Goal: Contribute content

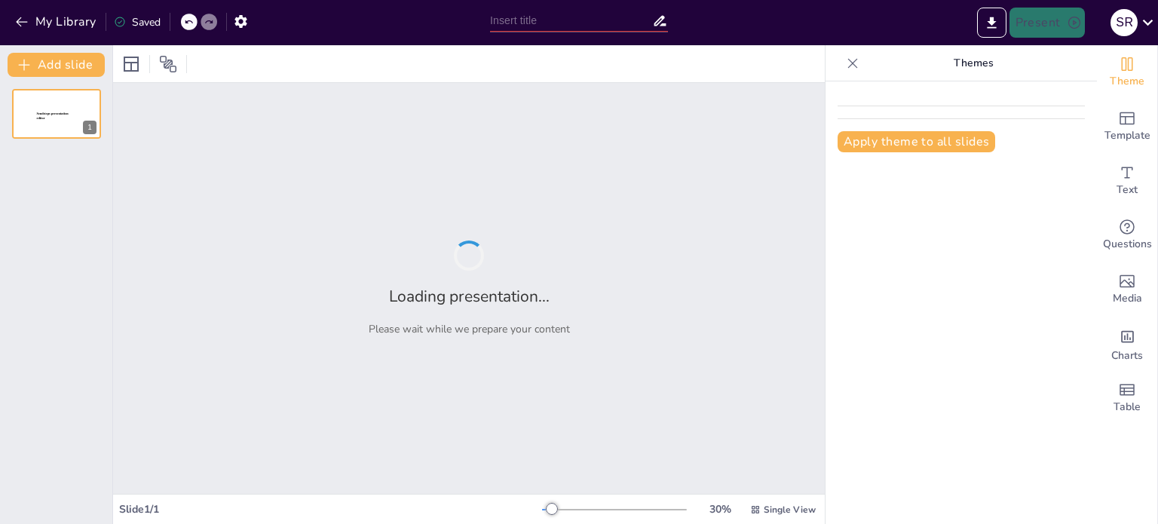
type input "Water Conservation in [GEOGRAPHIC_DATA]: The Importance of Saving Every Drop"
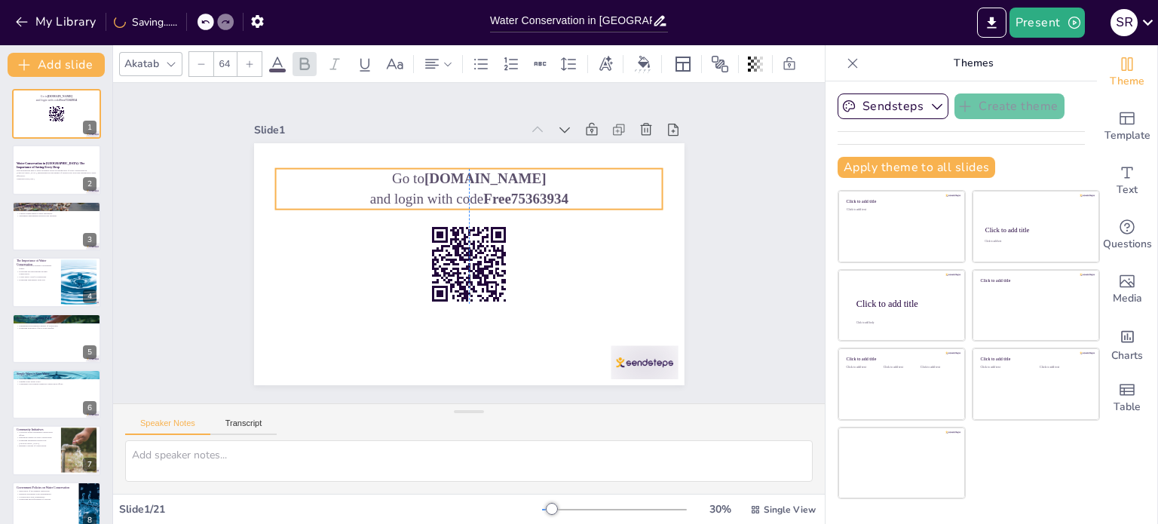
drag, startPoint x: 567, startPoint y: 176, endPoint x: 569, endPoint y: 189, distance: 13.0
click at [569, 189] on p "and login with code Free75363934" at bounding box center [482, 201] width 375 height 139
click at [494, 261] on strong "Free75363934" at bounding box center [506, 304] width 25 height 86
click at [167, 246] on div "Slide 1 Go to [DOMAIN_NAME] and login with code Free75363934 Slide 2 Water Cons…" at bounding box center [468, 243] width 763 height 461
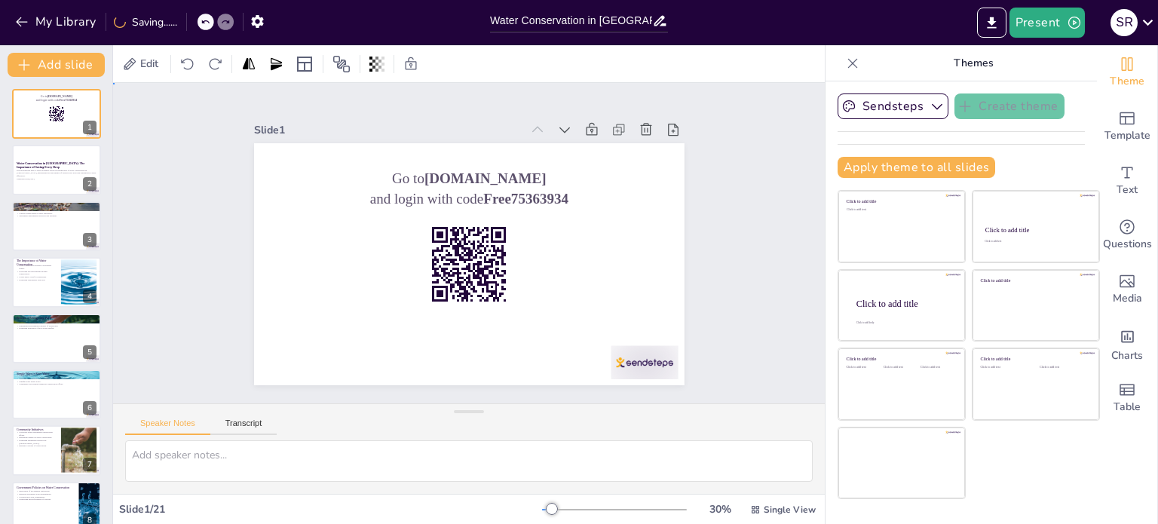
click at [169, 276] on div "Slide 1 Go to [DOMAIN_NAME] and login with code Free75363934 Slide 2 Water Cons…" at bounding box center [468, 243] width 780 height 582
click at [71, 182] on div at bounding box center [56, 170] width 90 height 51
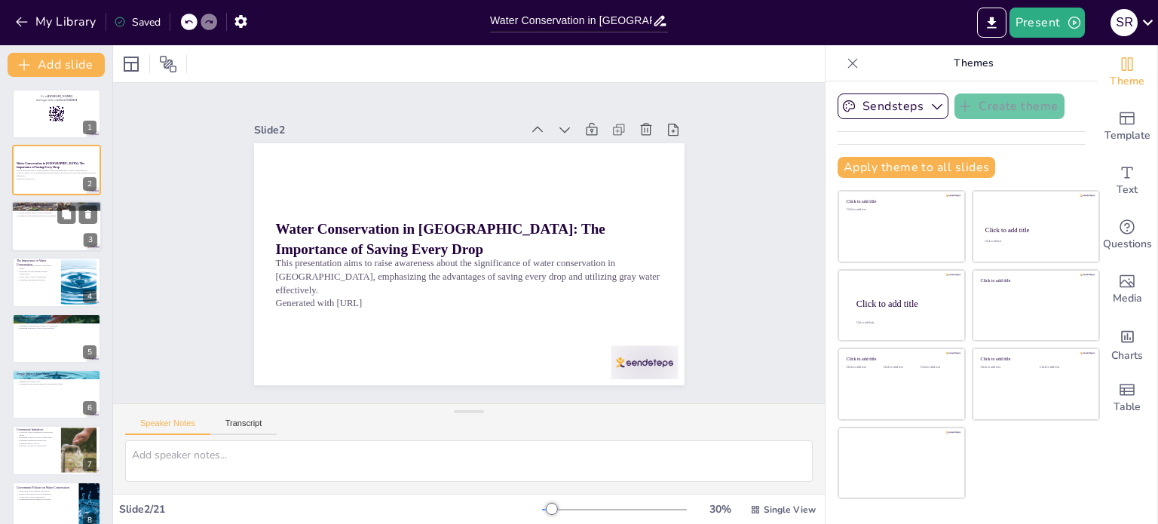
checkbox input "true"
click at [45, 241] on div at bounding box center [56, 226] width 90 height 51
type textarea "Water scarcity in [GEOGRAPHIC_DATA] is an urgent issue that requires immediate …"
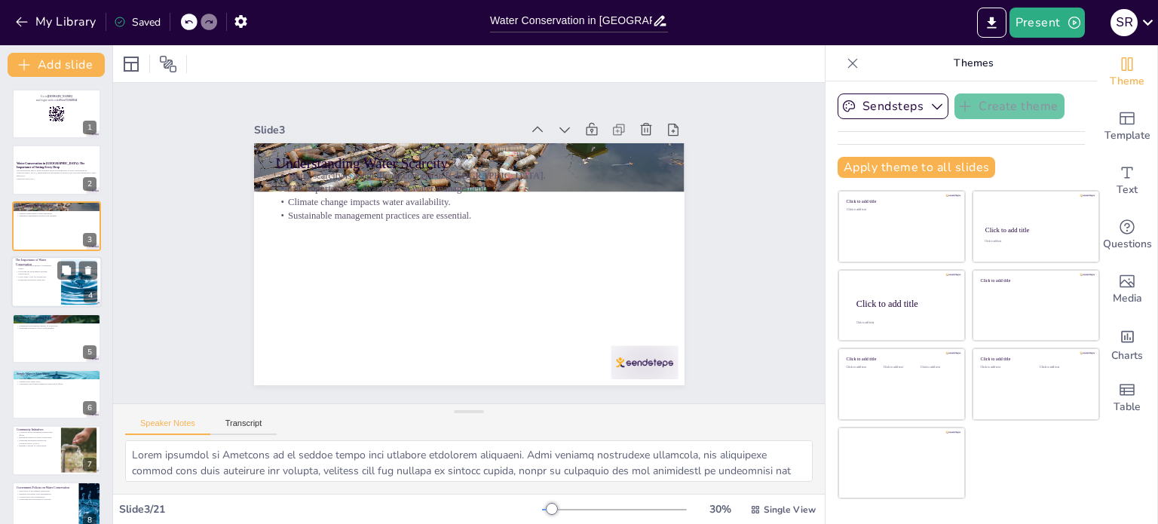
checkbox input "true"
click at [41, 276] on p "Lower utility costs for households." at bounding box center [36, 277] width 41 height 3
type textarea "Water conservation is critical for maintaining a sustainable supply of freshwat…"
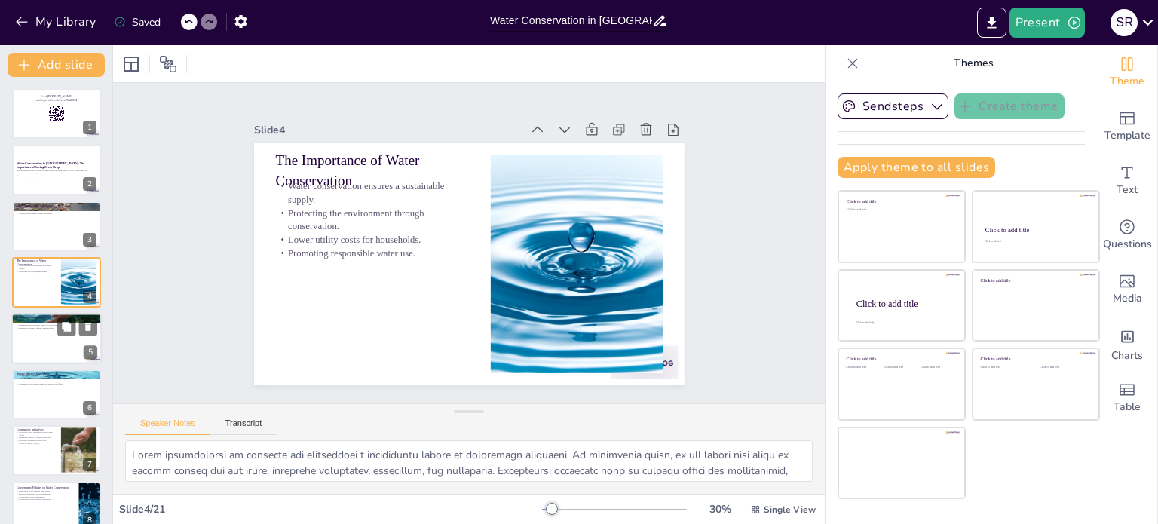
checkbox input "true"
click at [46, 348] on div at bounding box center [56, 338] width 90 height 51
type textarea "Utilizing gray water for non-potable uses can substantially decrease the demand…"
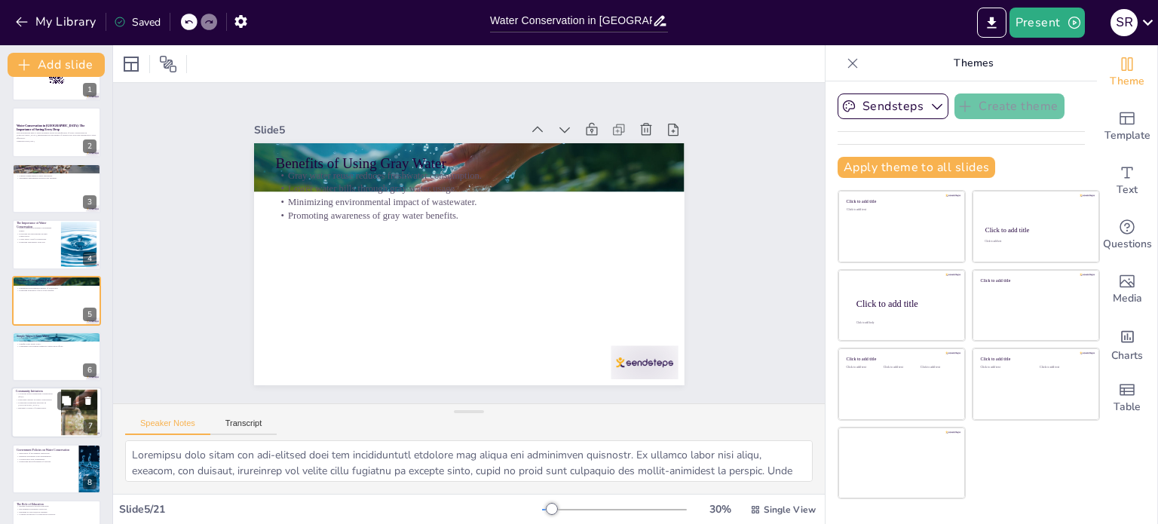
checkbox input "true"
click at [40, 397] on p "Collective action strengthens conservation efforts." at bounding box center [36, 395] width 41 height 5
type textarea "Collective action within communities is essential for effective water conservat…"
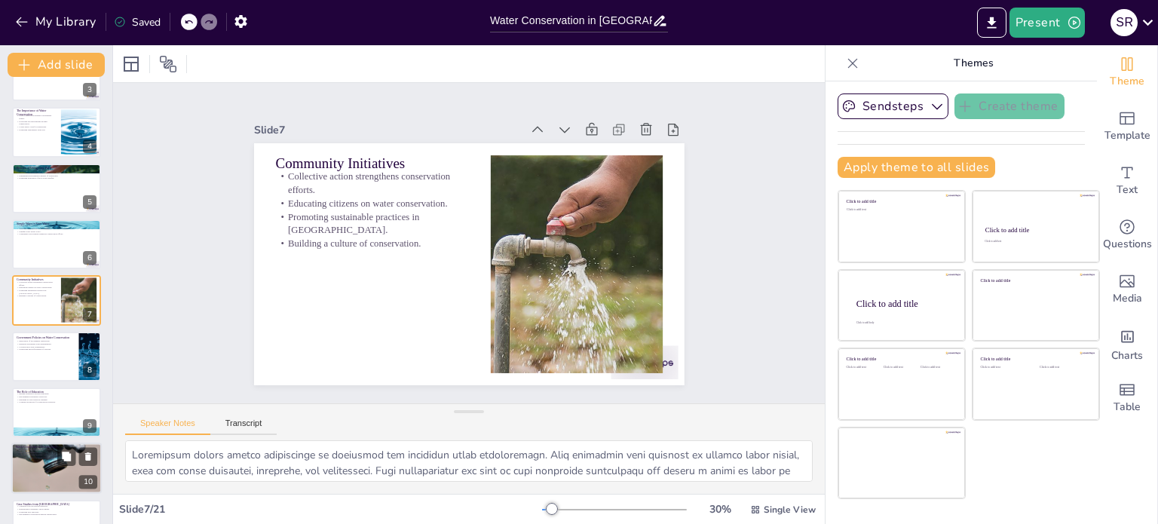
checkbox input "true"
click at [42, 452] on p "Rainwater harvesting benefits." at bounding box center [56, 453] width 81 height 3
type textarea "Innovative technologies play a critical role in enhancing water efficiency. Sys…"
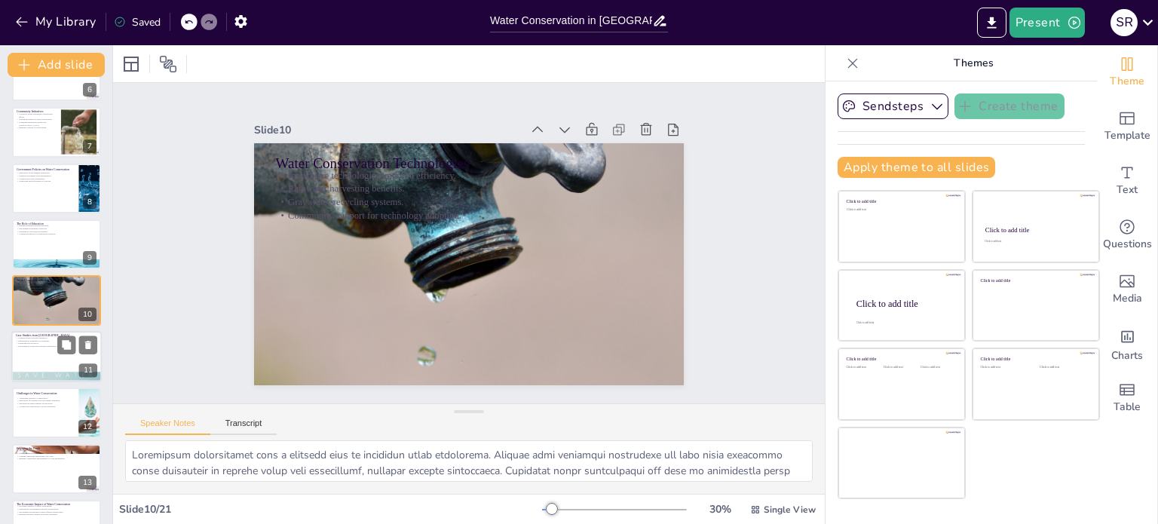
checkbox input "true"
click at [37, 356] on div at bounding box center [56, 356] width 90 height 51
type textarea "Learning from successful water conservation initiatives can provide valuable in…"
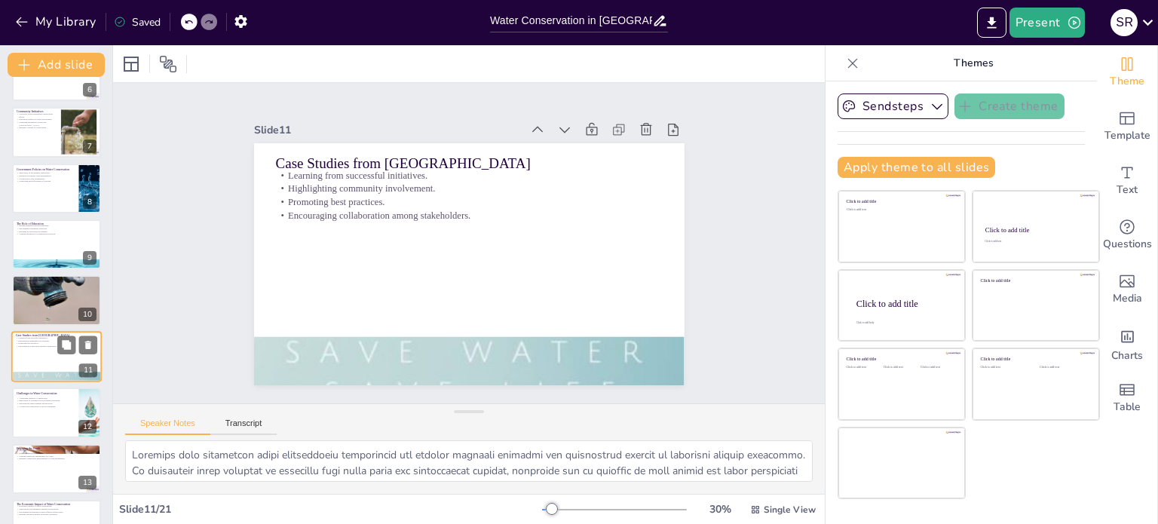
scroll to position [374, 0]
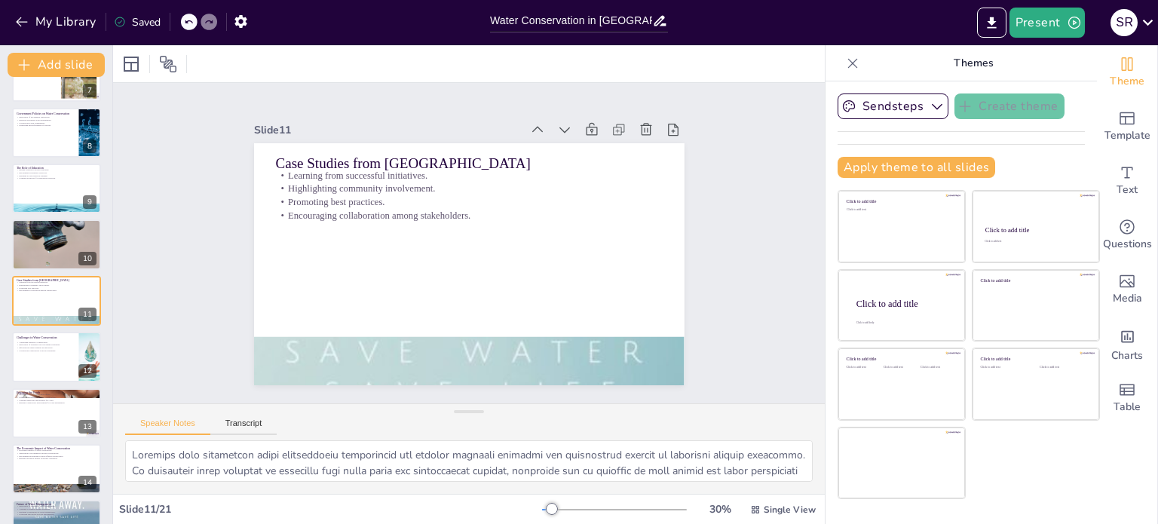
click at [54, 442] on div "Go to sendsteps.me and login with code Free75363934 1 Water Conservation in Bar…" at bounding box center [56, 300] width 112 height 1171
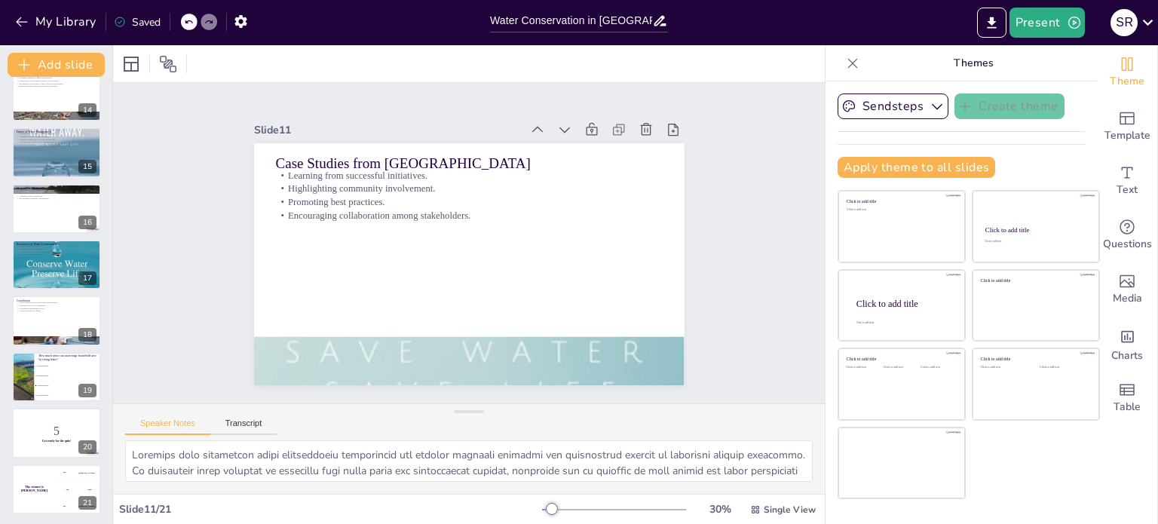
scroll to position [748, 0]
checkbox input "true"
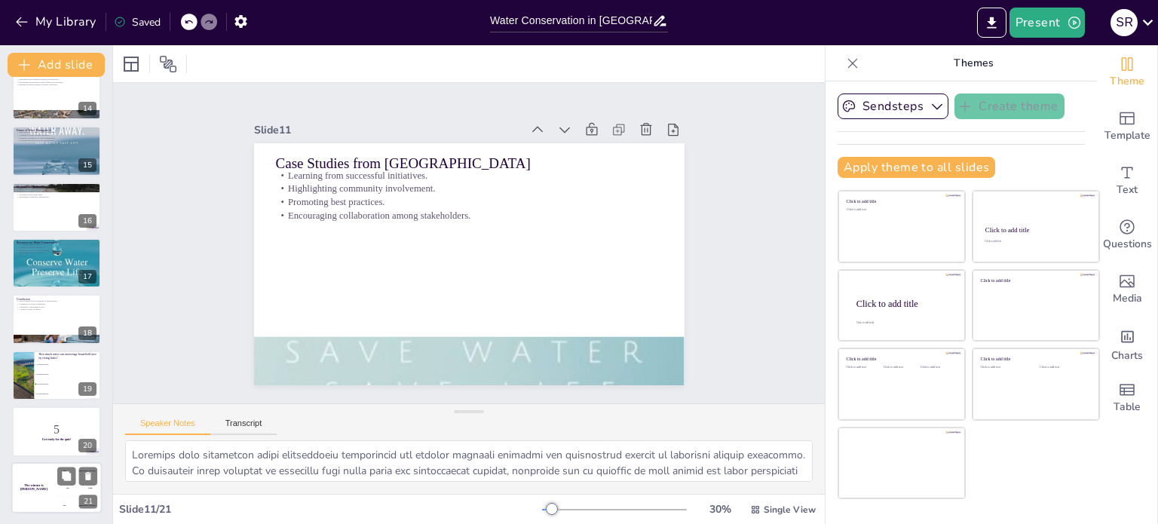
checkbox input "true"
click at [53, 489] on div "The winner is Niels 🏆" at bounding box center [33, 487] width 45 height 51
checkbox input "true"
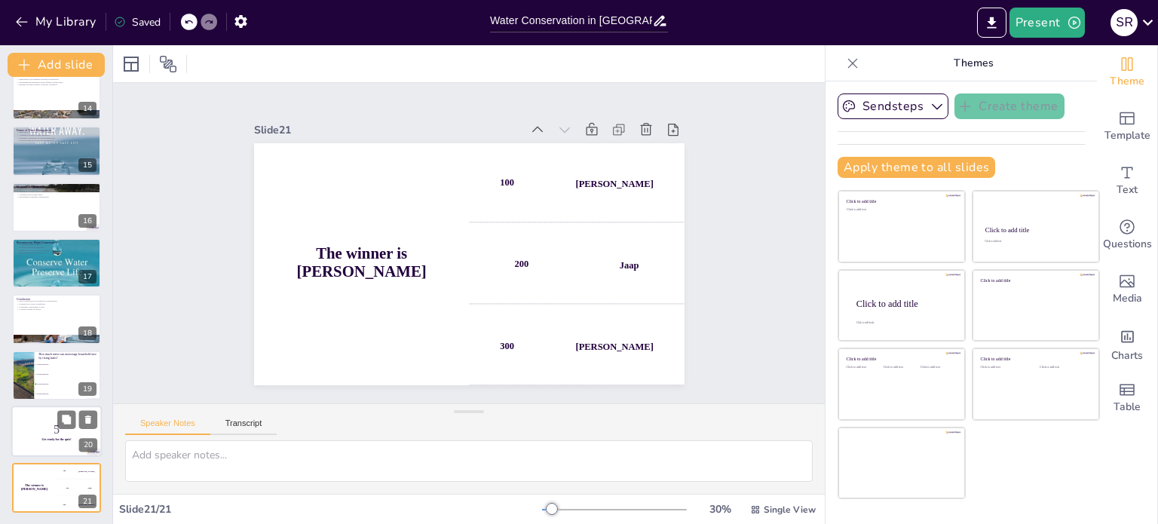
checkbox input "true"
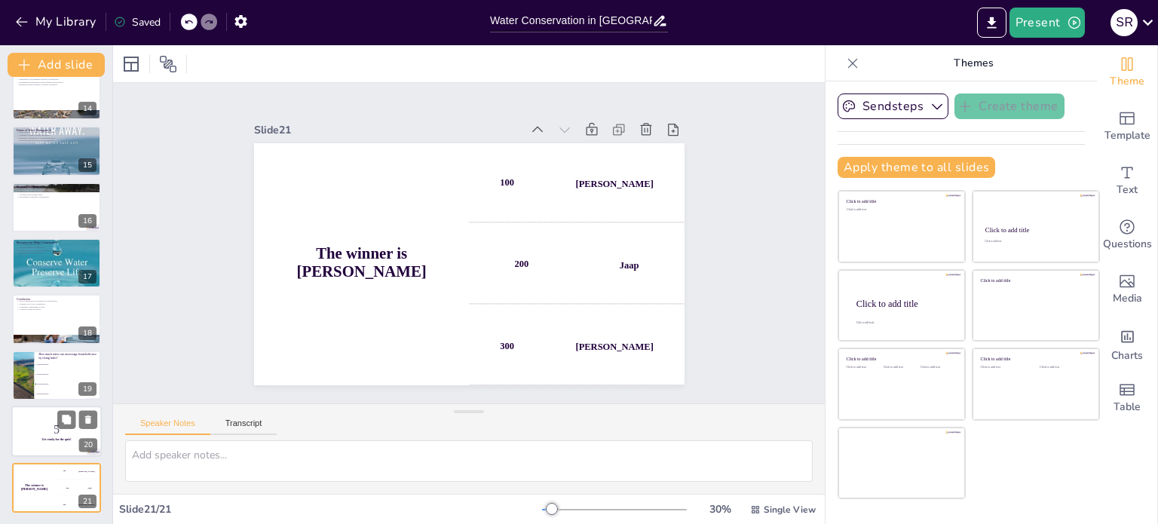
checkbox input "true"
click at [53, 438] on strong "Get ready for the quiz!" at bounding box center [55, 439] width 29 height 3
checkbox input "true"
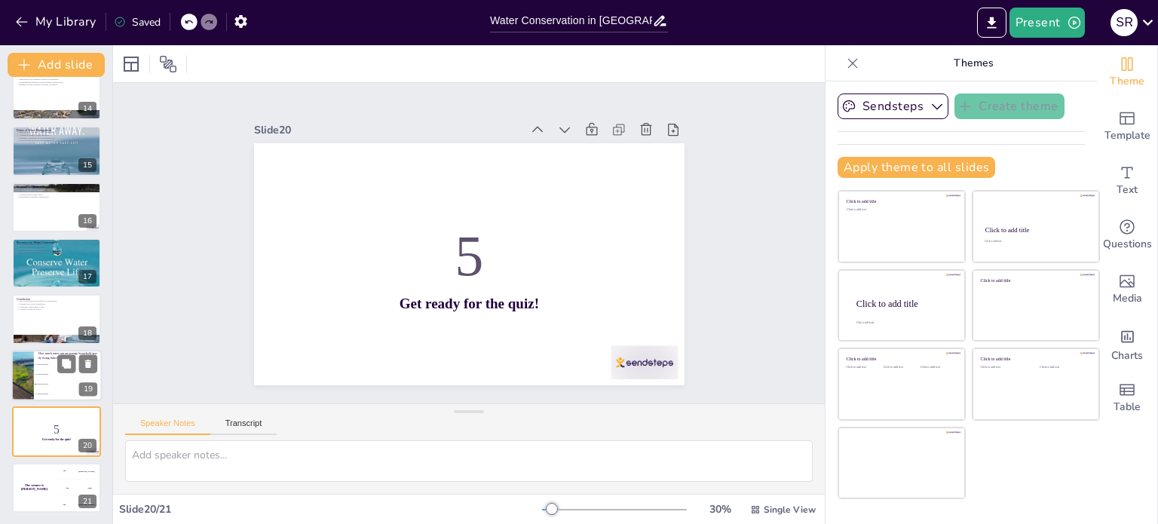
checkbox input "true"
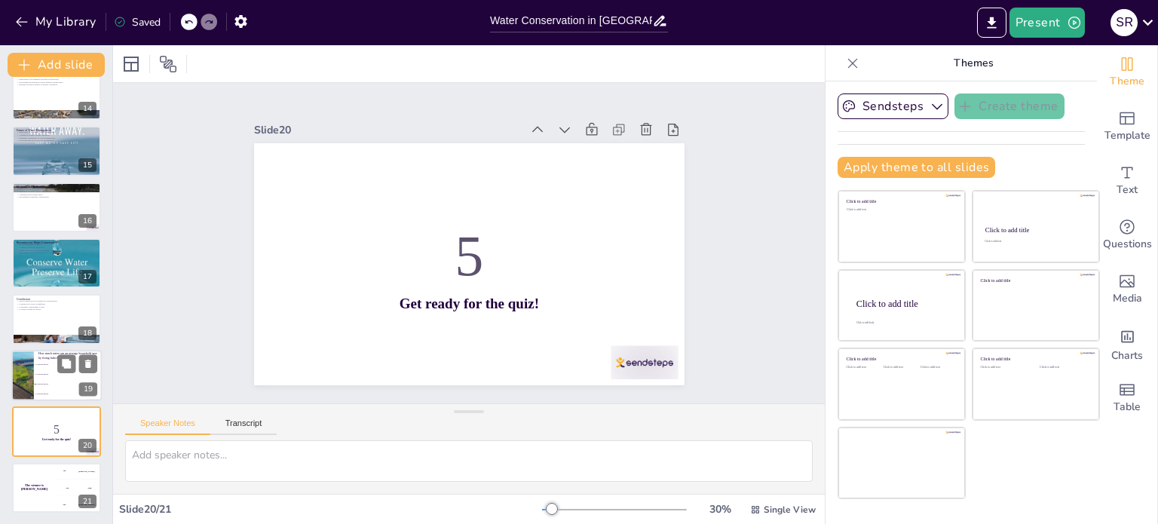
checkbox input "true"
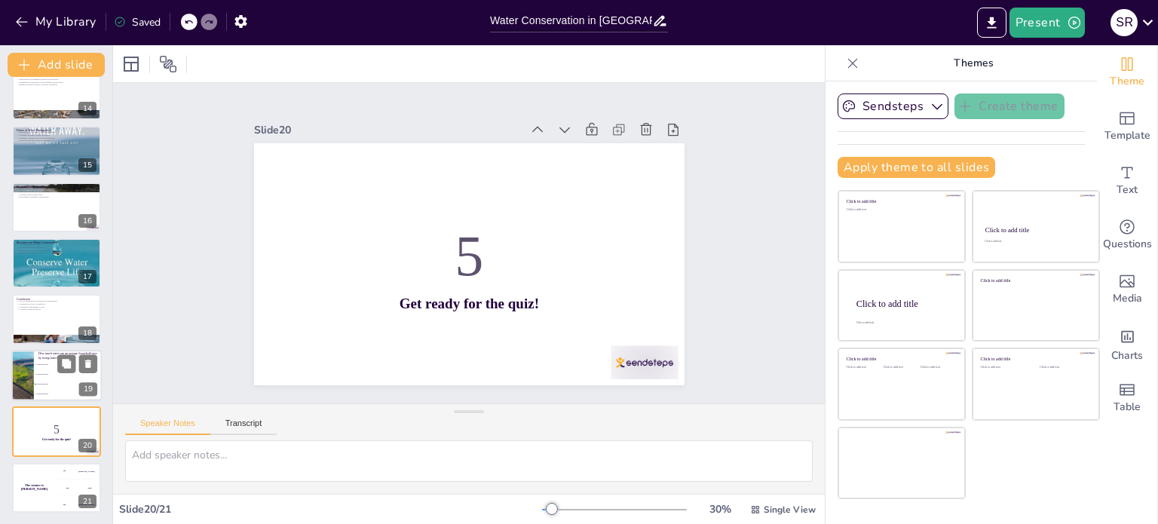
checkbox input "true"
click at [60, 389] on li "40 gallons per day" at bounding box center [68, 394] width 68 height 10
type textarea "The correct answer is 30 gallons per day, which highlights the importance of fi…"
checkbox input "true"
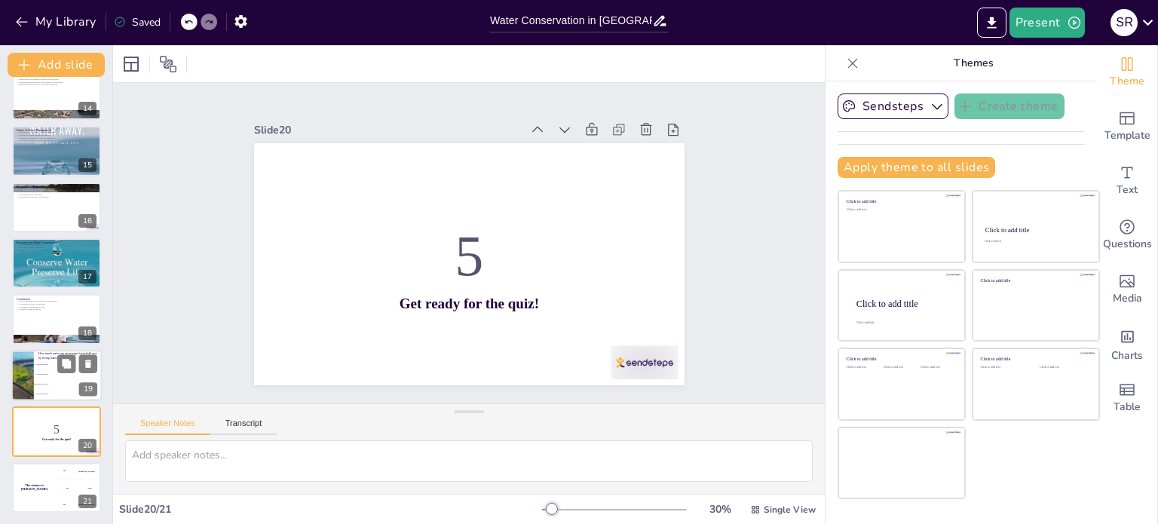
checkbox input "true"
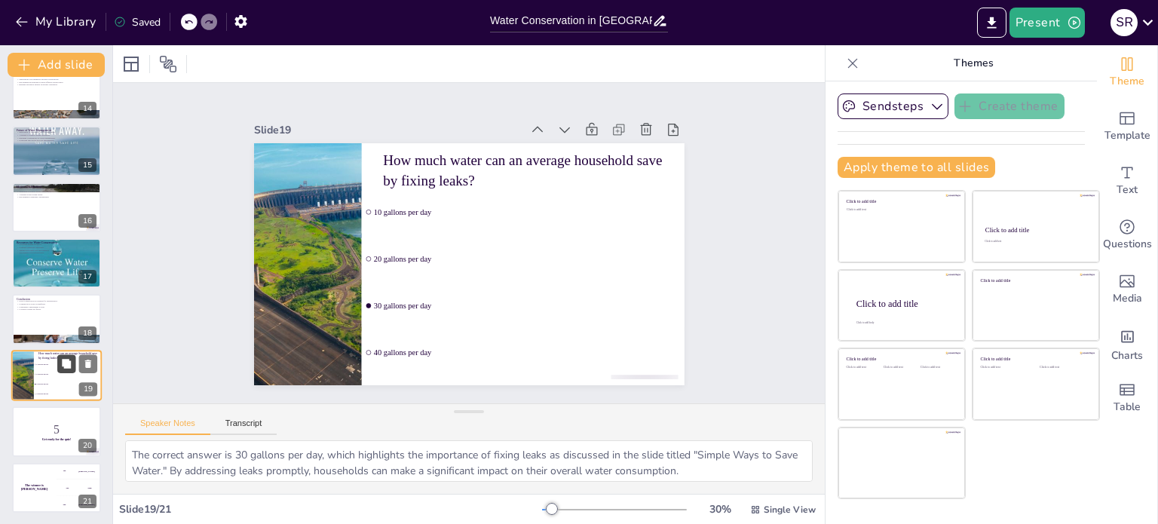
checkbox input "true"
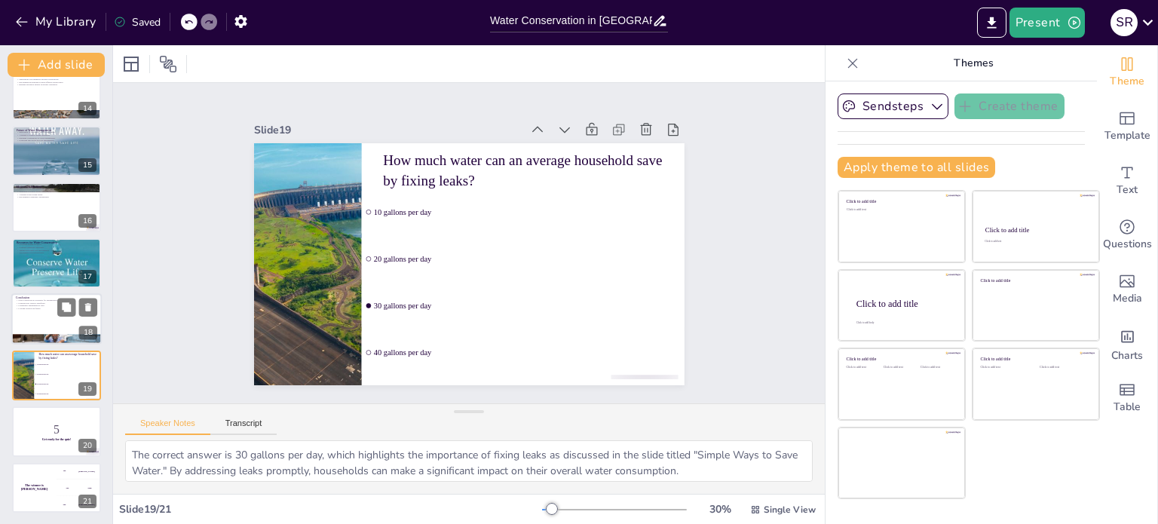
checkbox input "true"
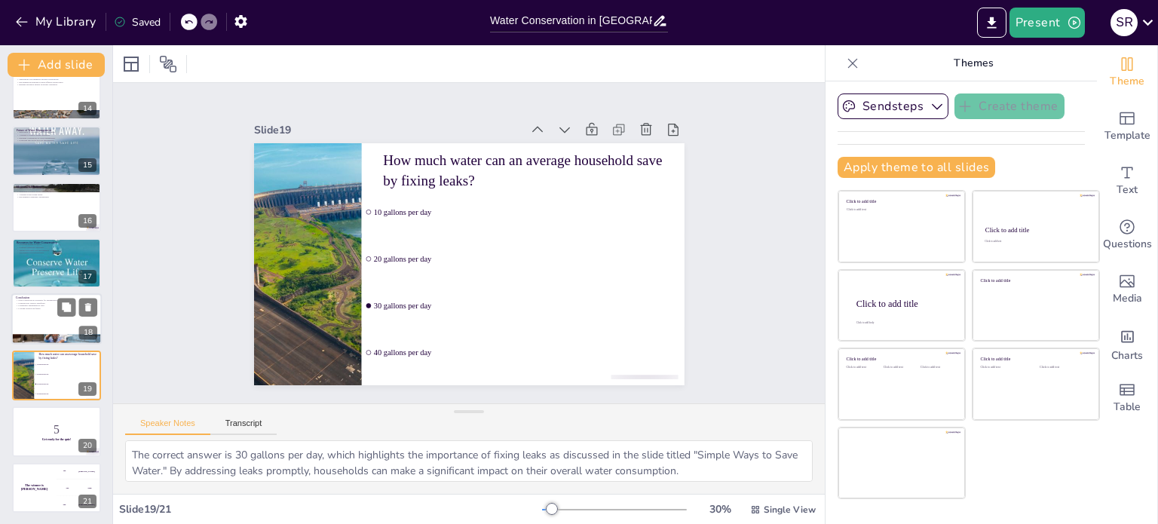
checkbox input "true"
click at [61, 330] on div at bounding box center [56, 319] width 90 height 51
type textarea "Water conservation is essential for the sustainability of Barbados. As the isla…"
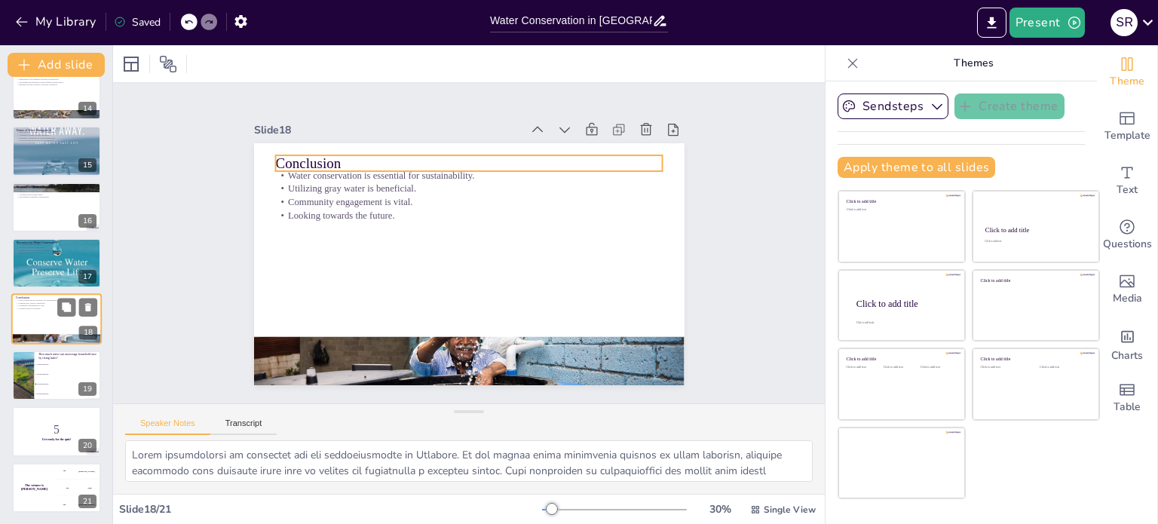
click at [68, 296] on p "Conclusion" at bounding box center [56, 298] width 81 height 5
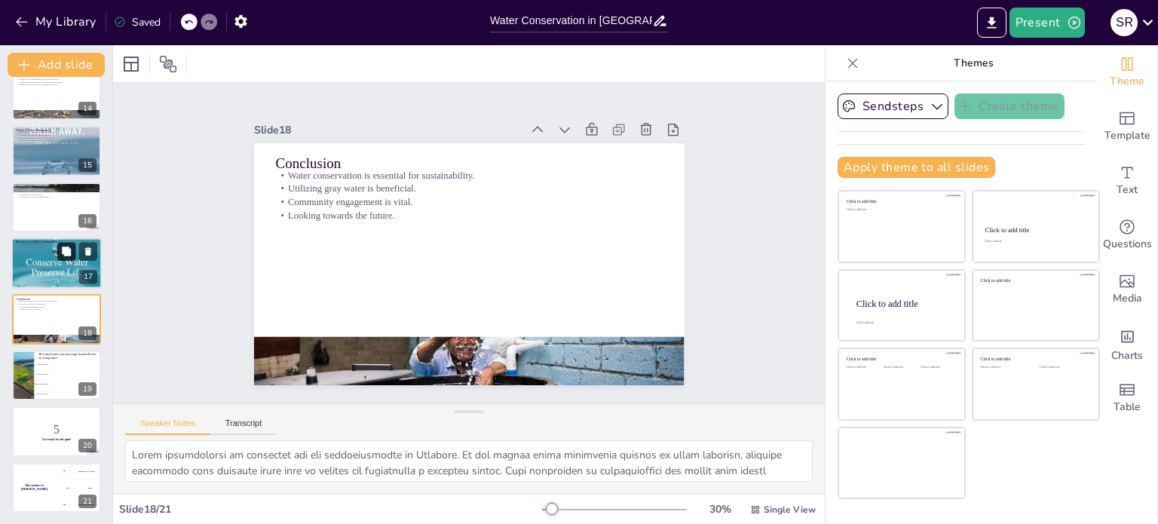
checkbox input "true"
click at [68, 255] on icon at bounding box center [66, 250] width 9 height 9
type textarea "Accessing helpful resources is essential for implementing effective water conse…"
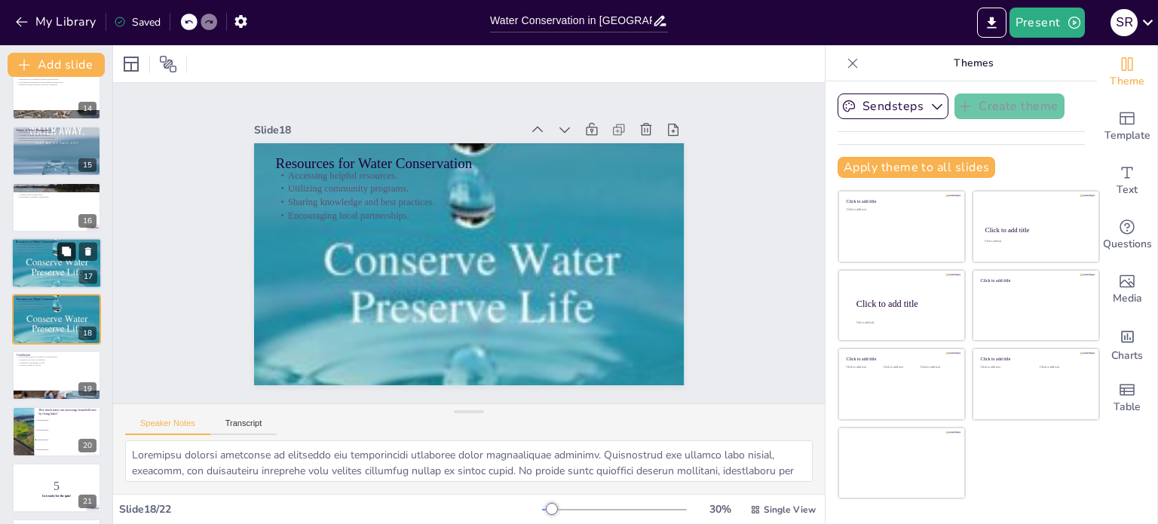
scroll to position [766, 0]
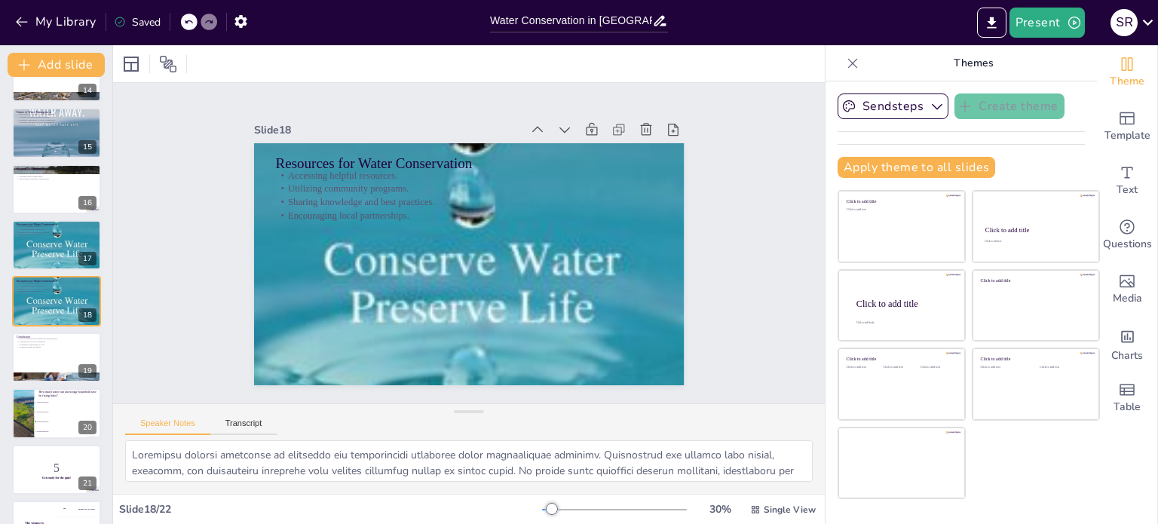
checkbox input "true"
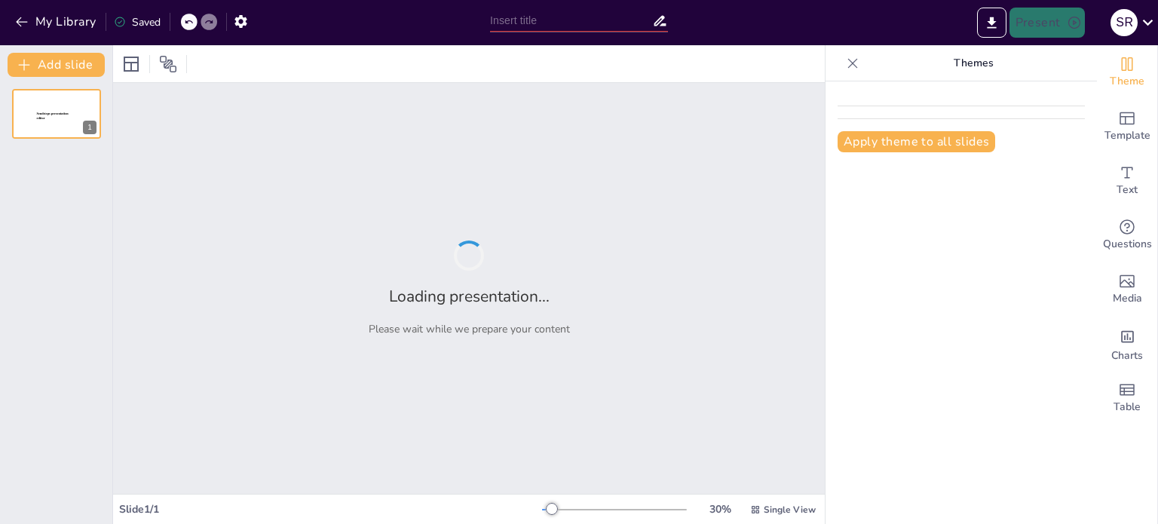
type input "Water Conservation in [GEOGRAPHIC_DATA]: The Importance of Saving Every Drop"
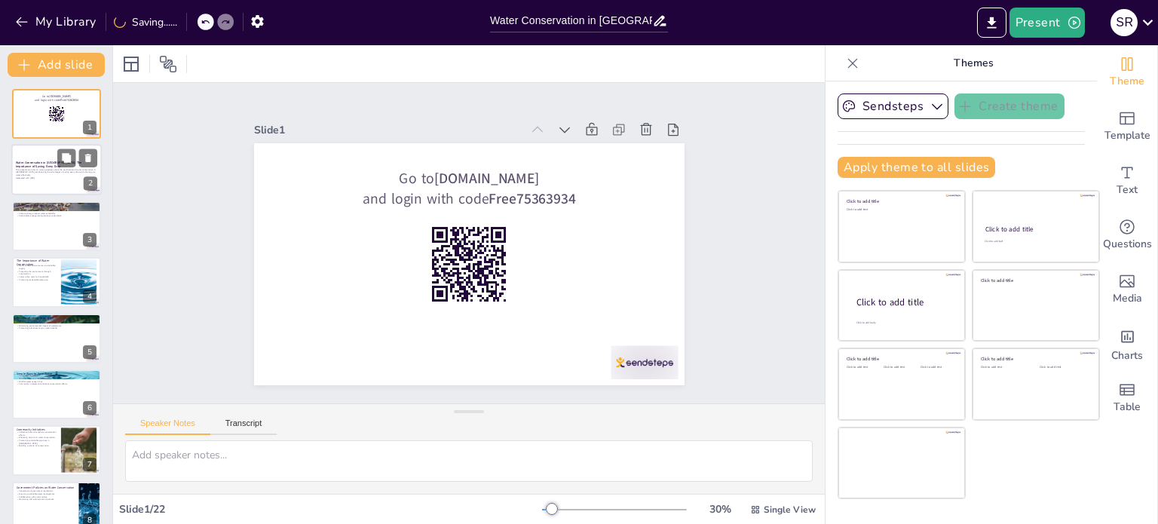
click at [36, 170] on p "This presentation aims to raise awareness about the significance of water conse…" at bounding box center [56, 172] width 81 height 8
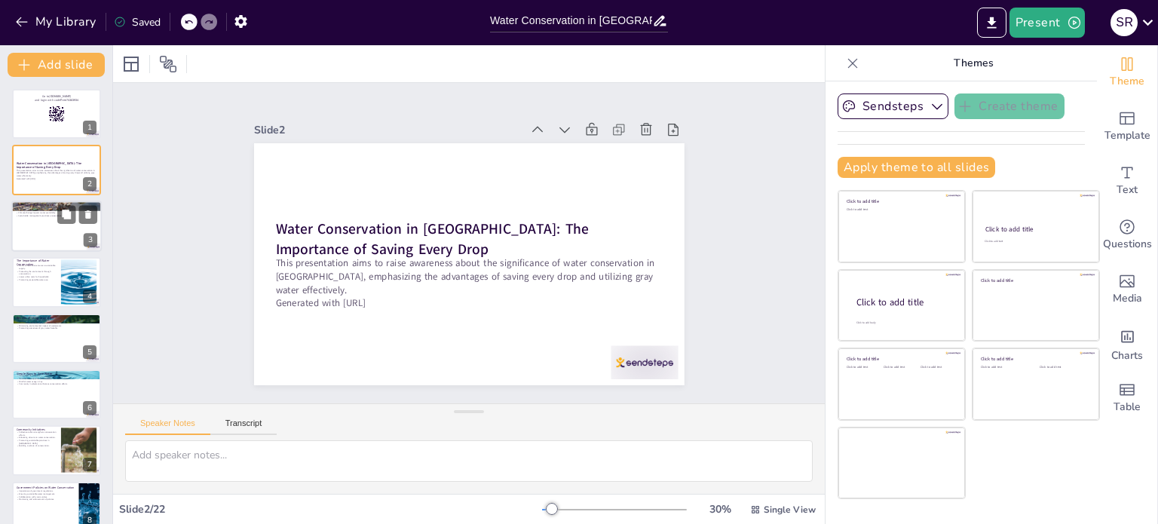
click at [43, 225] on div at bounding box center [56, 226] width 90 height 51
checkbox input "true"
type textarea "Water scarcity in [GEOGRAPHIC_DATA] is an urgent issue that requires immediate …"
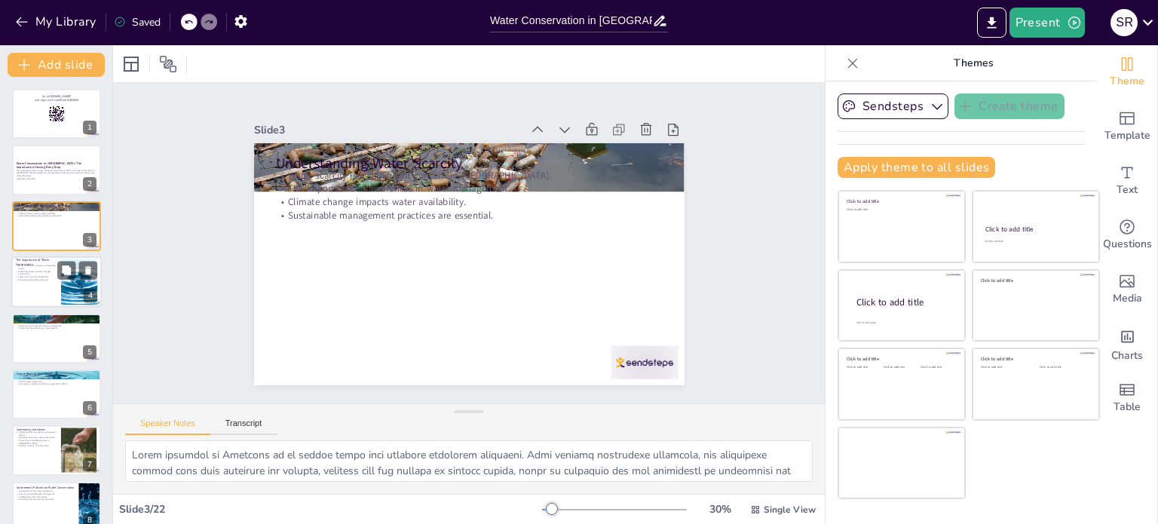
click at [53, 272] on p "Protecting the environment through conservation." at bounding box center [36, 272] width 41 height 5
checkbox input "true"
type textarea "Water conservation is critical for maintaining a sustainable supply of freshwat…"
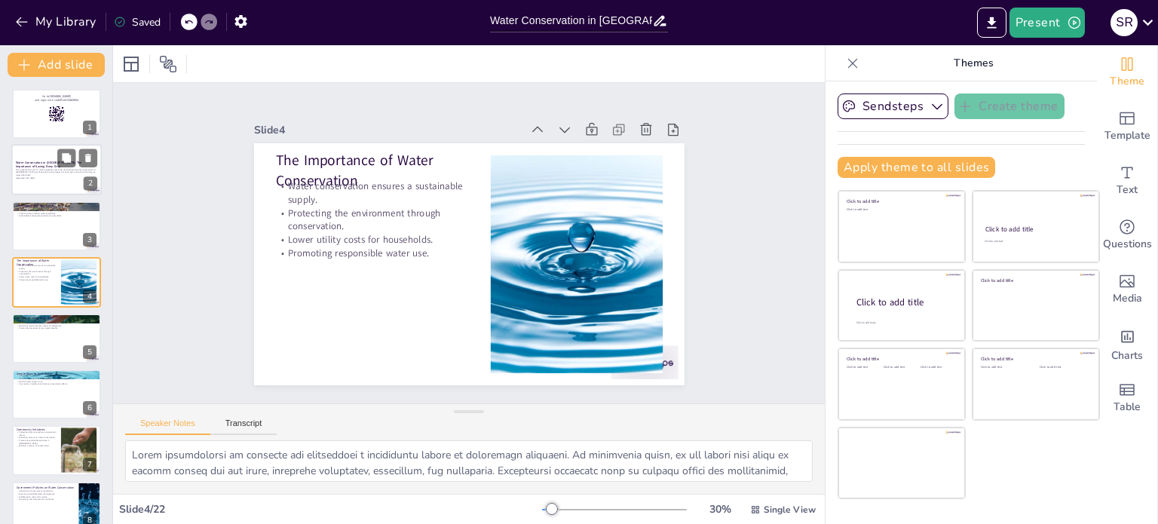
click at [61, 177] on p "Generated with [URL]" at bounding box center [56, 178] width 81 height 3
checkbox input "true"
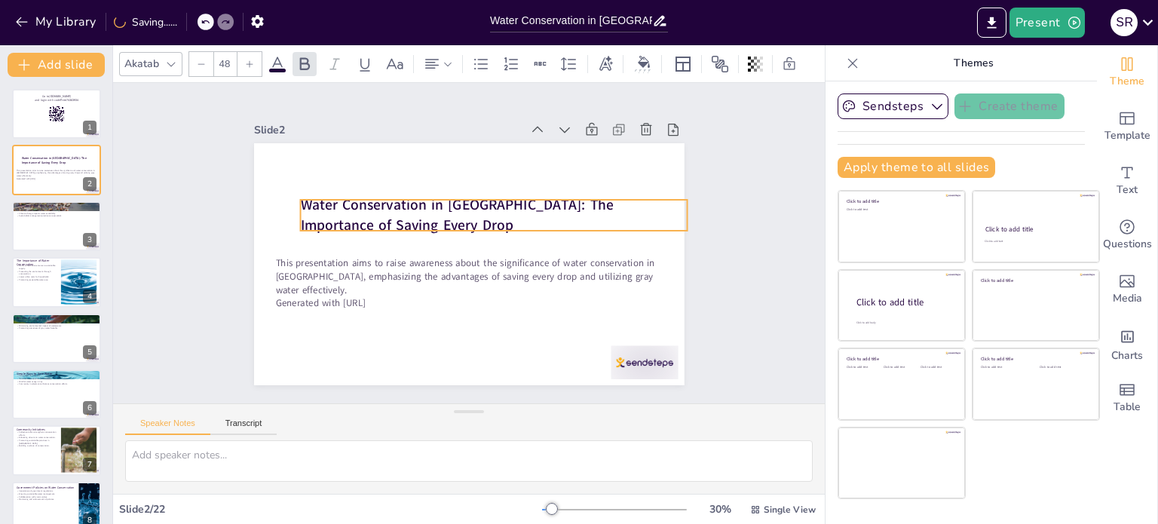
drag, startPoint x: 341, startPoint y: 240, endPoint x: 366, endPoint y: 216, distance: 34.6
click at [366, 216] on p "Water Conservation in [GEOGRAPHIC_DATA]: The Importance of Saving Every Drop" at bounding box center [493, 215] width 387 height 40
click at [326, 194] on strong "Water Conservation in [GEOGRAPHIC_DATA]: The Importance of Saving Every Drop" at bounding box center [462, 203] width 314 height 84
click at [320, 201] on strong "Water Conservation in [GEOGRAPHIC_DATA]: The Importance of Saving Every Drop" at bounding box center [466, 202] width 310 height 115
click at [376, 201] on strong "Water Conservation in [GEOGRAPHIC_DATA]: The Importance of Saving Every Drop" at bounding box center [484, 210] width 216 height 265
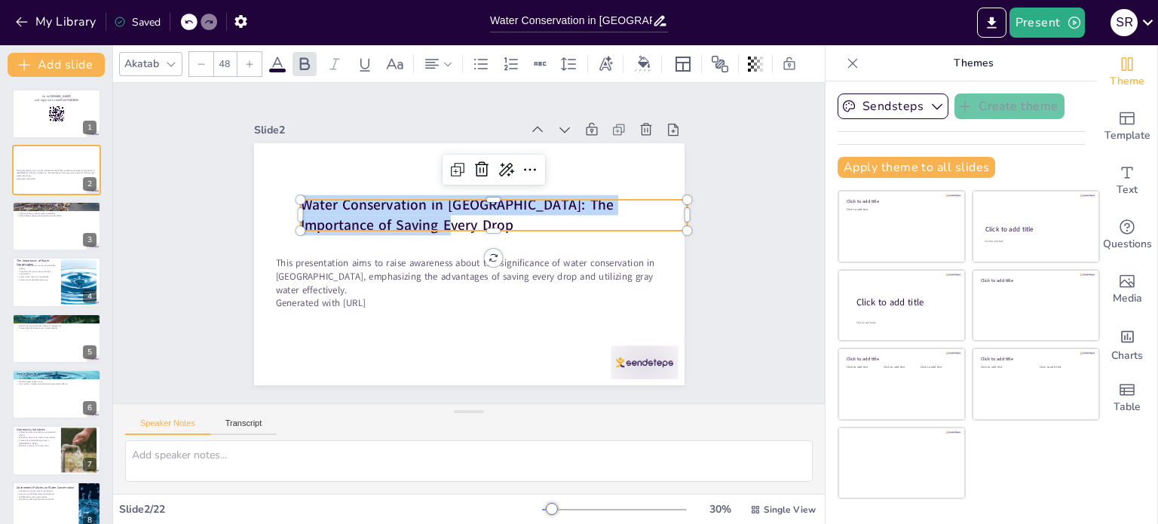
drag, startPoint x: 360, startPoint y: 220, endPoint x: 291, endPoint y: 204, distance: 70.6
click at [311, 204] on p "Water Conservation in [GEOGRAPHIC_DATA]: The Importance of Saving Every Drop" at bounding box center [501, 224] width 381 height 158
copy strong "Water Conservation in [GEOGRAPHIC_DATA]: The Importance of Saving Every Drop"
checkbox input "true"
